Goal: Navigation & Orientation: Find specific page/section

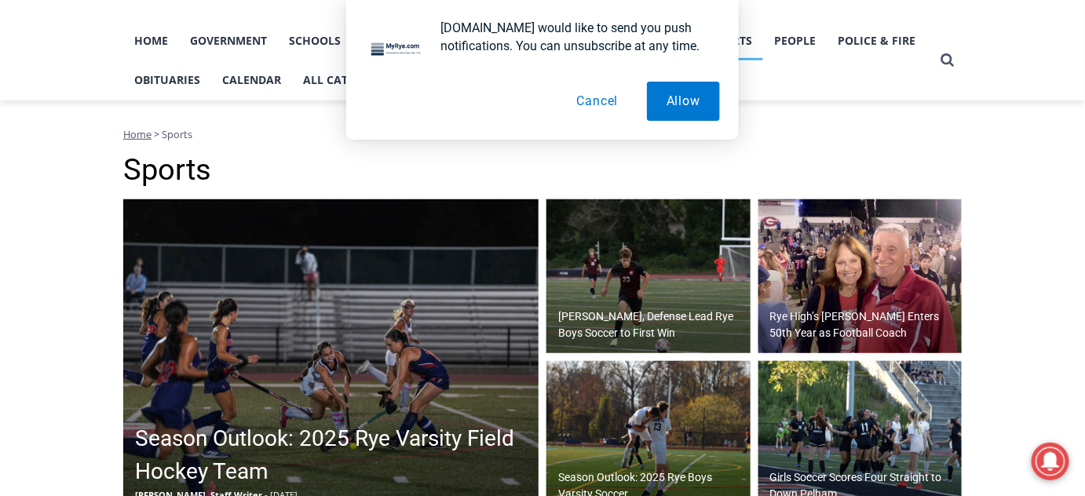
scroll to position [357, 0]
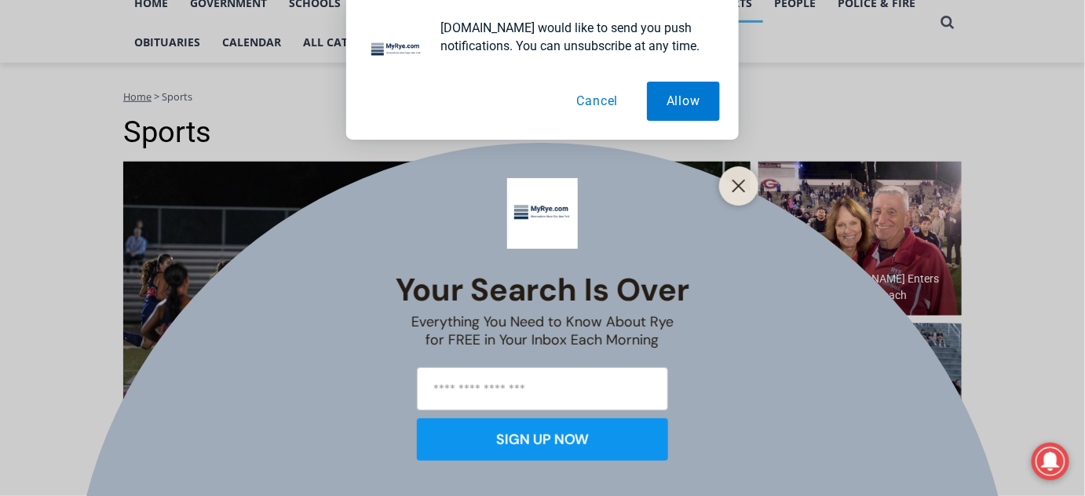
click at [604, 101] on button "Cancel" at bounding box center [598, 101] width 81 height 39
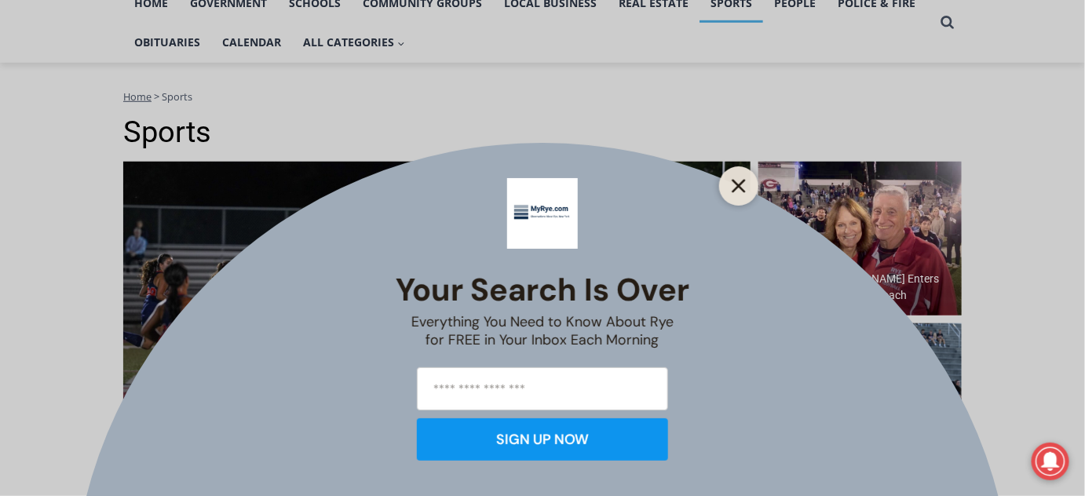
click at [739, 184] on line "Close" at bounding box center [738, 186] width 11 height 11
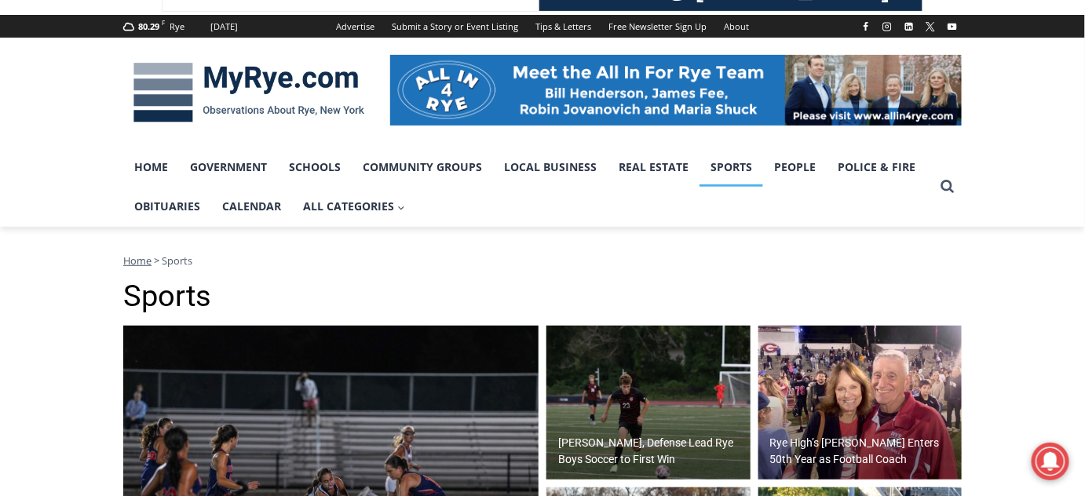
scroll to position [214, 0]
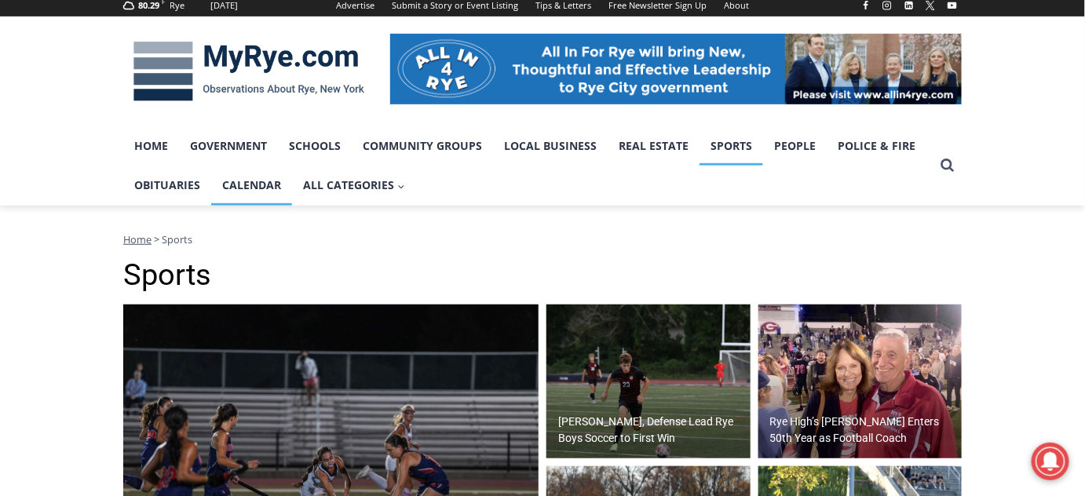
click at [264, 185] on link "Calendar" at bounding box center [251, 185] width 81 height 39
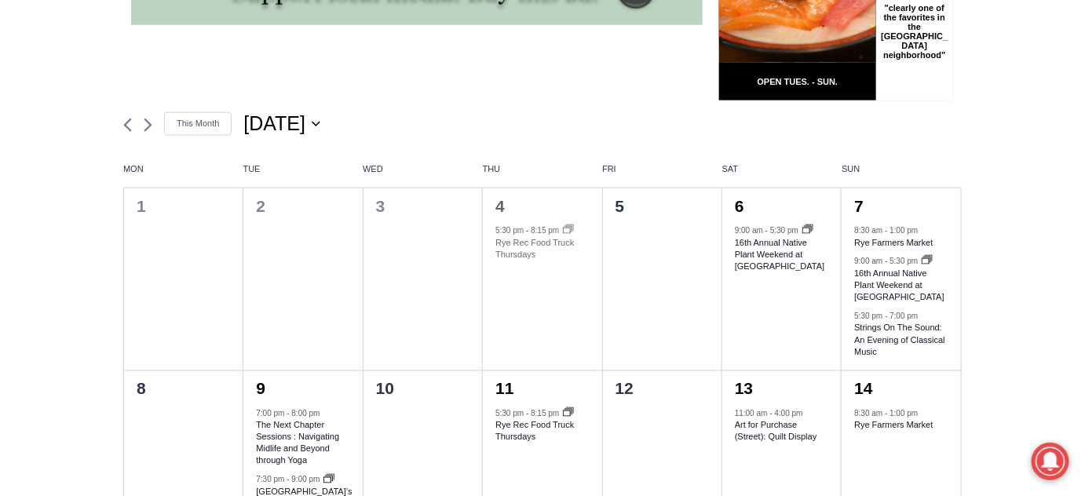
scroll to position [642, 0]
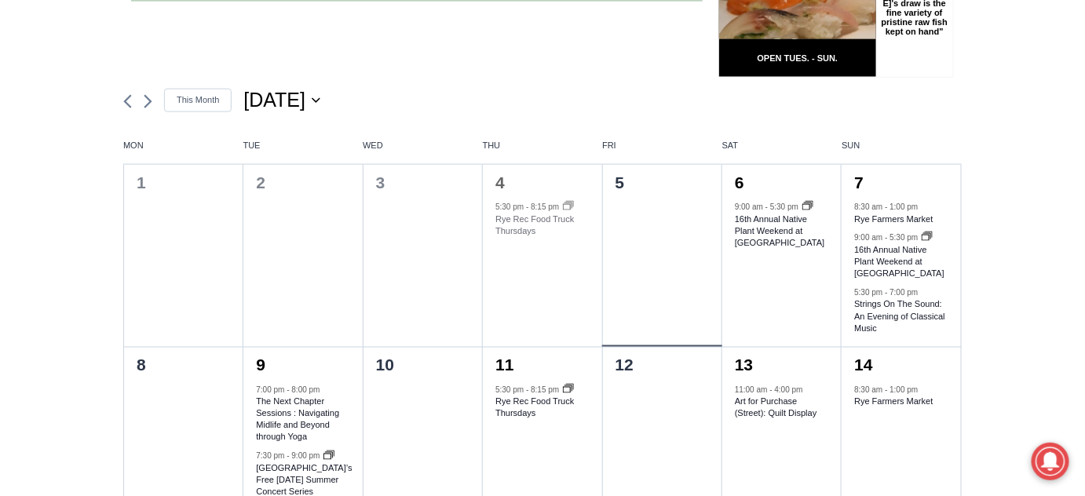
click at [649, 250] on div at bounding box center [662, 274] width 119 height 146
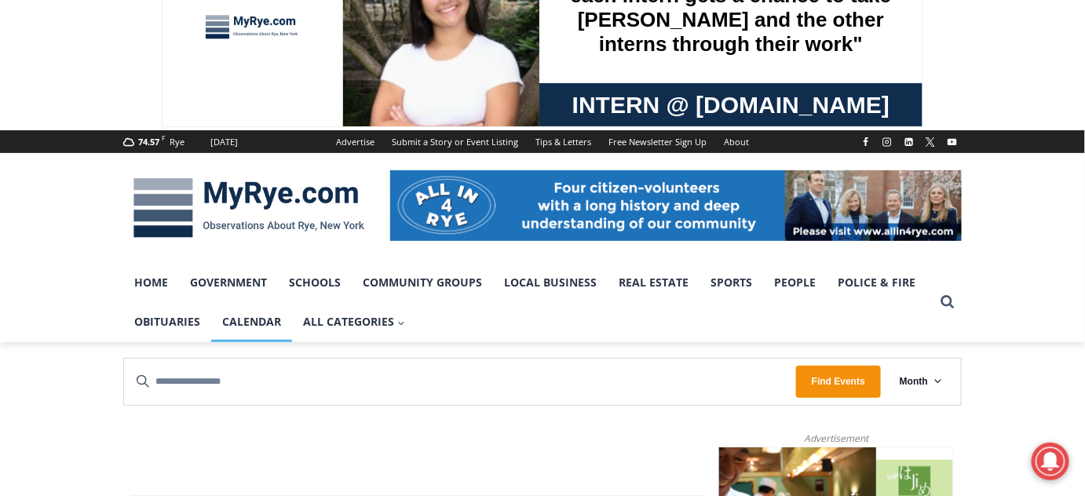
scroll to position [0, 0]
